Goal: Information Seeking & Learning: Learn about a topic

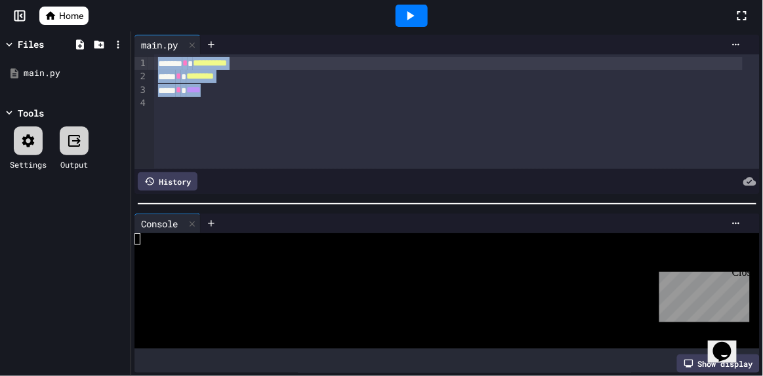
drag, startPoint x: 169, startPoint y: 109, endPoint x: 149, endPoint y: 32, distance: 79.2
click at [149, 32] on div "**********" at bounding box center [381, 188] width 763 height 376
